Goal: Transaction & Acquisition: Purchase product/service

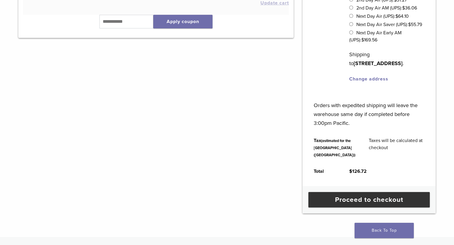
scroll to position [266, 0]
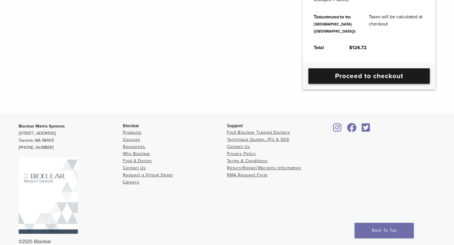
click at [325, 84] on link "Proceed to checkout" at bounding box center [368, 75] width 121 height 15
click at [327, 84] on link "Proceed to checkout" at bounding box center [368, 75] width 121 height 15
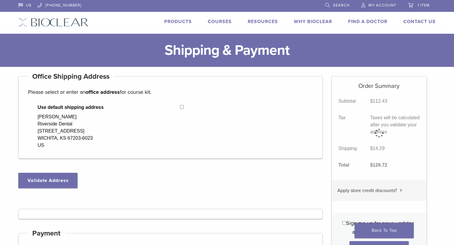
select select "**"
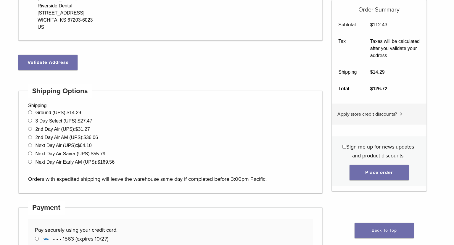
scroll to position [118, 0]
click at [367, 176] on button "Place order" at bounding box center [378, 172] width 59 height 15
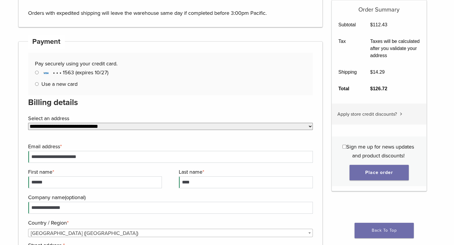
scroll to position [342, 0]
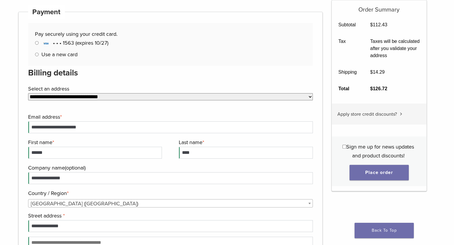
click at [211, 99] on select "**********" at bounding box center [170, 96] width 284 height 7
drag, startPoint x: 140, startPoint y: 96, endPoint x: 126, endPoint y: 96, distance: 14.8
click at [126, 96] on select "**********" at bounding box center [170, 96] width 284 height 7
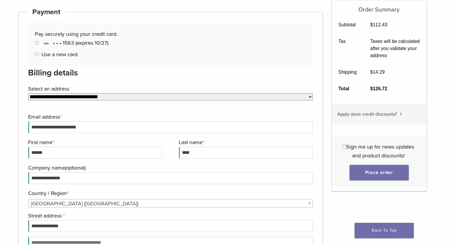
click at [126, 96] on select "**********" at bounding box center [170, 96] width 284 height 7
click at [311, 96] on select "**********" at bounding box center [170, 96] width 284 height 7
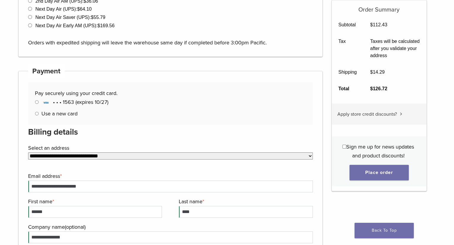
scroll to position [195, 0]
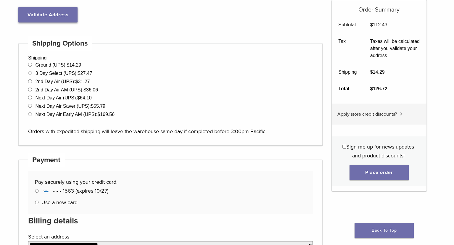
click at [64, 17] on button "Validate Address" at bounding box center [47, 14] width 59 height 15
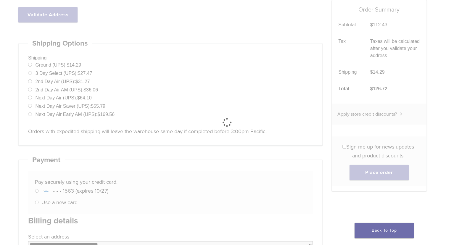
select select "**"
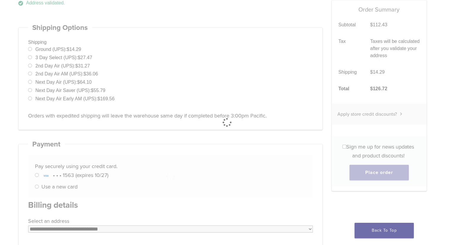
scroll to position [165, 0]
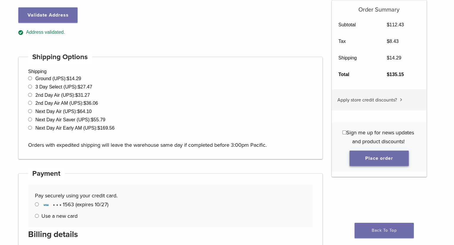
click at [361, 159] on button "Place order" at bounding box center [378, 158] width 59 height 15
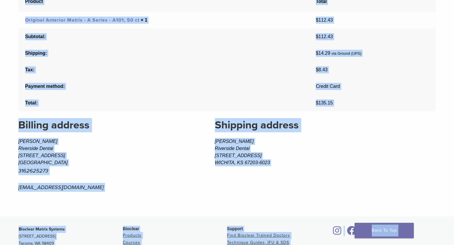
scroll to position [374, 0]
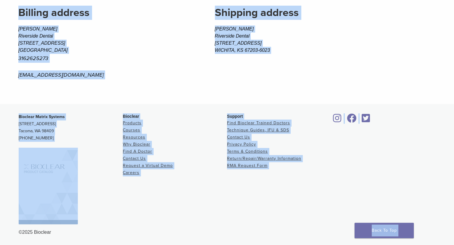
drag, startPoint x: 4, startPoint y: 68, endPoint x: 359, endPoint y: 159, distance: 366.8
click at [451, 194] on footer "Bioclear Matrix Systems 3901 South Fife Street, Suite 100 Tacoma, WA 98409 1.85…" at bounding box center [227, 174] width 454 height 141
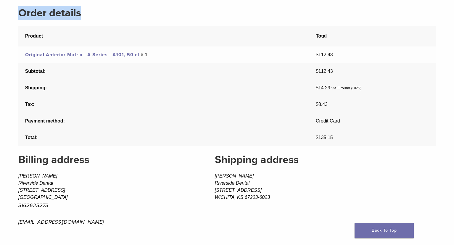
scroll to position [238, 0]
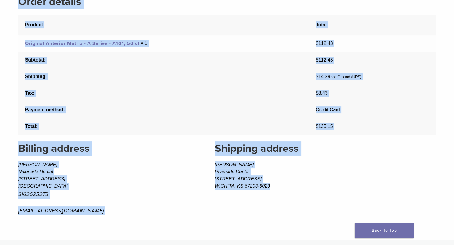
drag, startPoint x: 5, startPoint y: 77, endPoint x: 330, endPoint y: 177, distance: 339.8
click at [368, 196] on main "Thank you. Your order has been received. Order number: 48365 Date: August 25, 2…" at bounding box center [227, 34] width 454 height 410
drag, startPoint x: 161, startPoint y: 142, endPoint x: 158, endPoint y: 138, distance: 4.4
click at [146, 130] on th "Total:" at bounding box center [163, 126] width 290 height 17
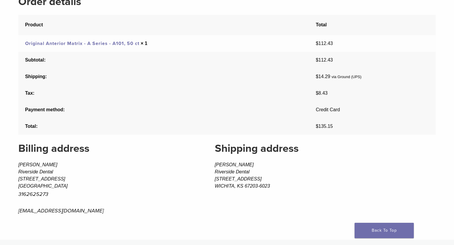
click at [146, 130] on th "Total:" at bounding box center [163, 126] width 290 height 17
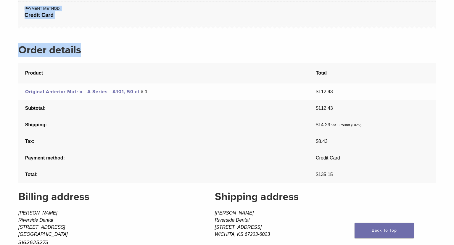
scroll to position [306, 0]
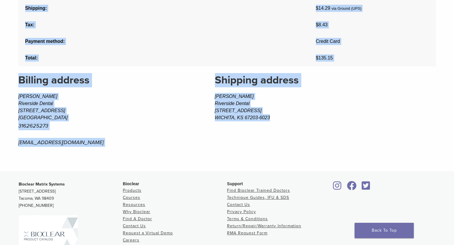
drag, startPoint x: 11, startPoint y: 79, endPoint x: 282, endPoint y: 117, distance: 274.1
drag, startPoint x: 211, startPoint y: 114, endPoint x: 247, endPoint y: 113, distance: 36.4
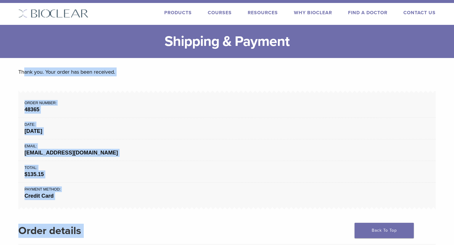
scroll to position [0, 0]
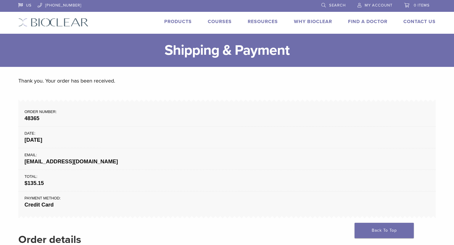
click at [364, 5] on span "My Account" at bounding box center [378, 5] width 28 height 5
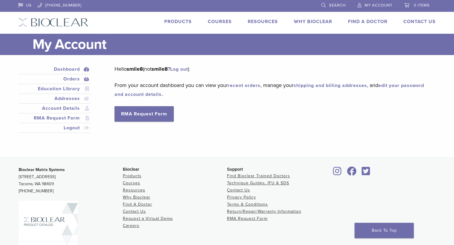
click at [83, 81] on link "Orders" at bounding box center [55, 78] width 70 height 7
